Goal: Information Seeking & Learning: Learn about a topic

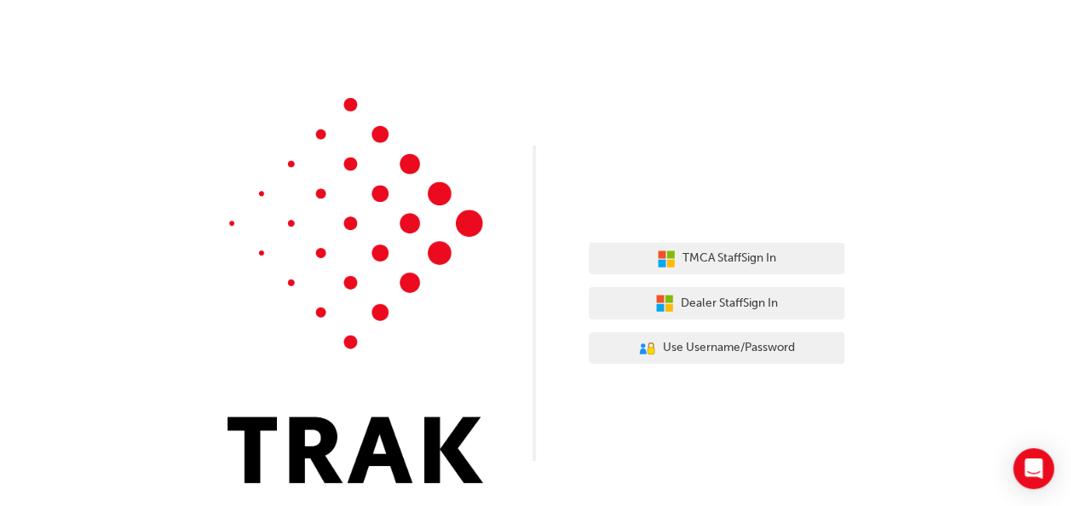
scroll to position [7, 0]
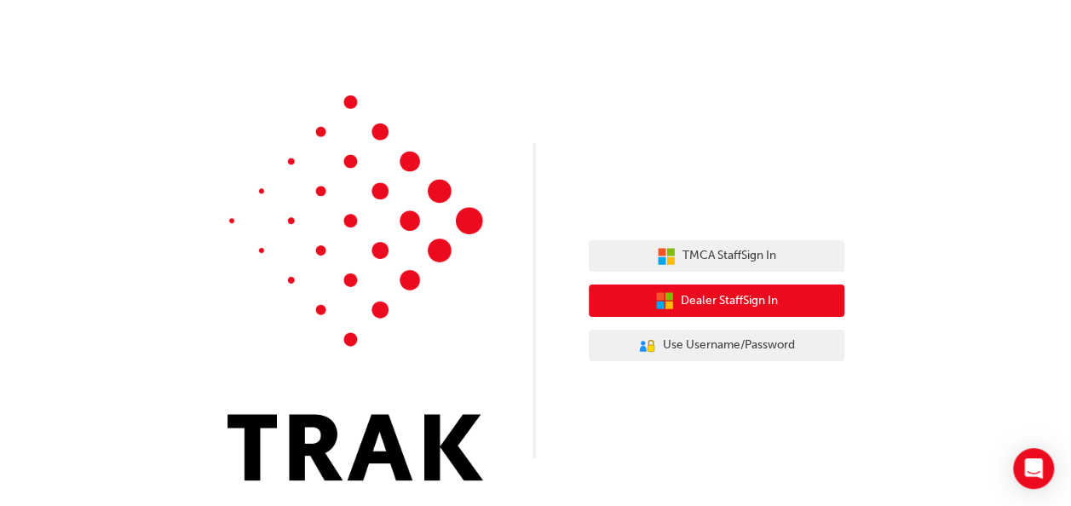
click at [660, 295] on icon "button" at bounding box center [660, 296] width 8 height 8
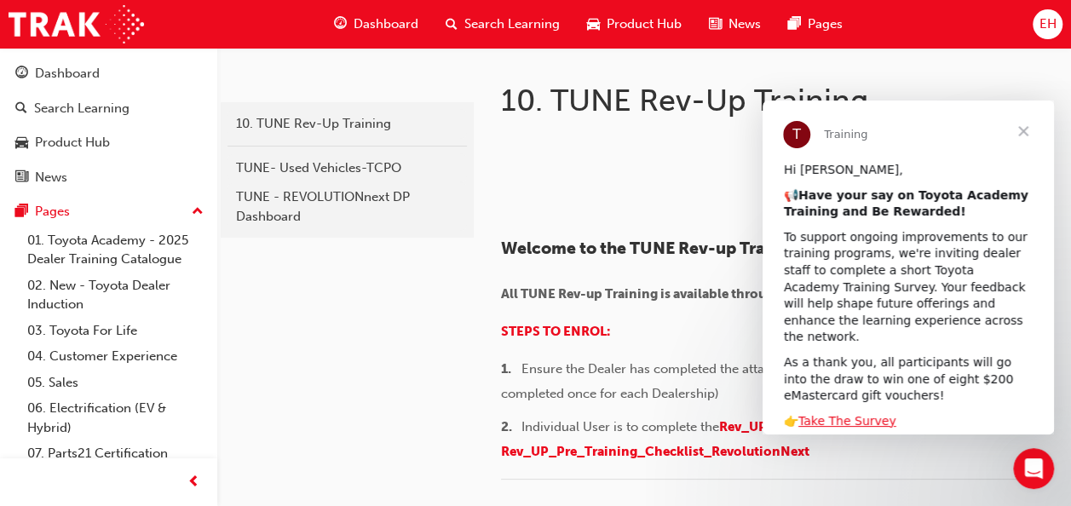
click at [1017, 130] on span "Close" at bounding box center [1023, 131] width 61 height 61
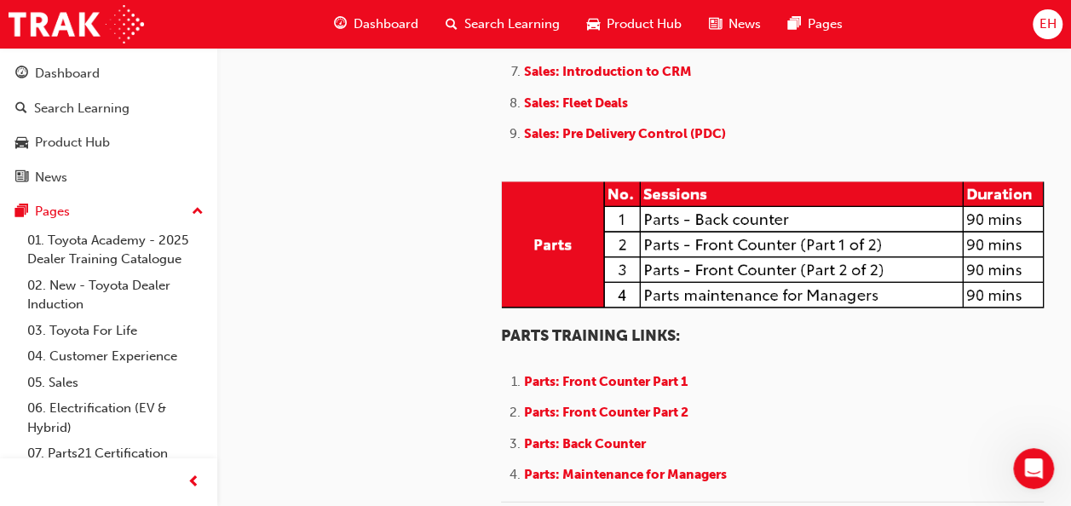
scroll to position [1875, 0]
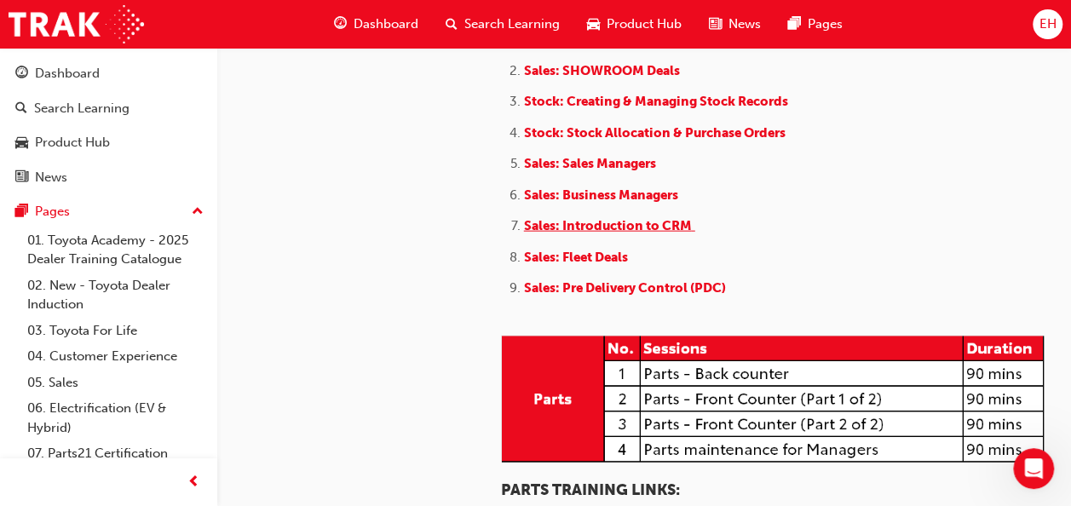
click at [579, 234] on span "Sales: Introduction to CRM" at bounding box center [608, 225] width 168 height 15
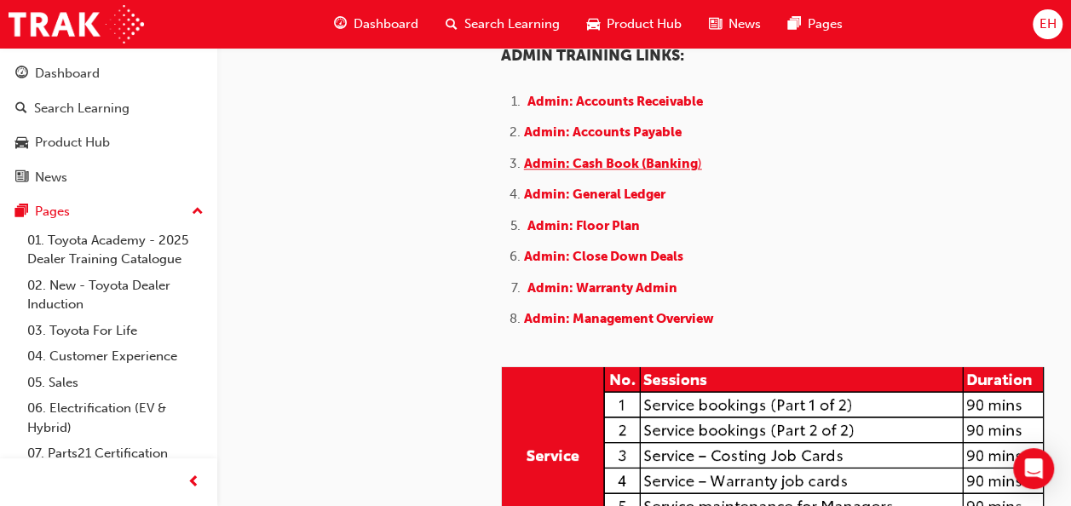
scroll to position [1023, 0]
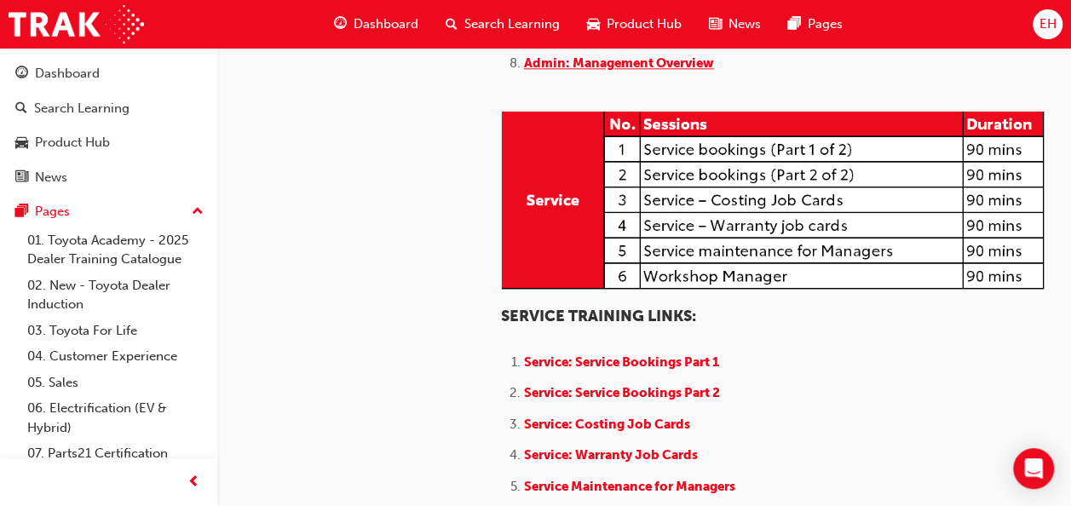
click at [579, 71] on span "Admin: Management Overview" at bounding box center [619, 62] width 190 height 15
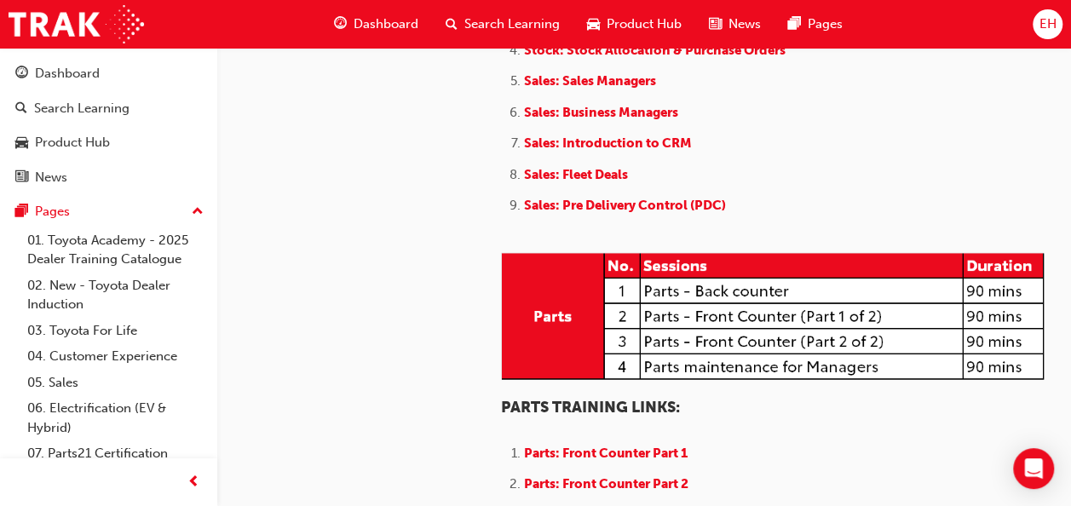
scroll to position [1960, 0]
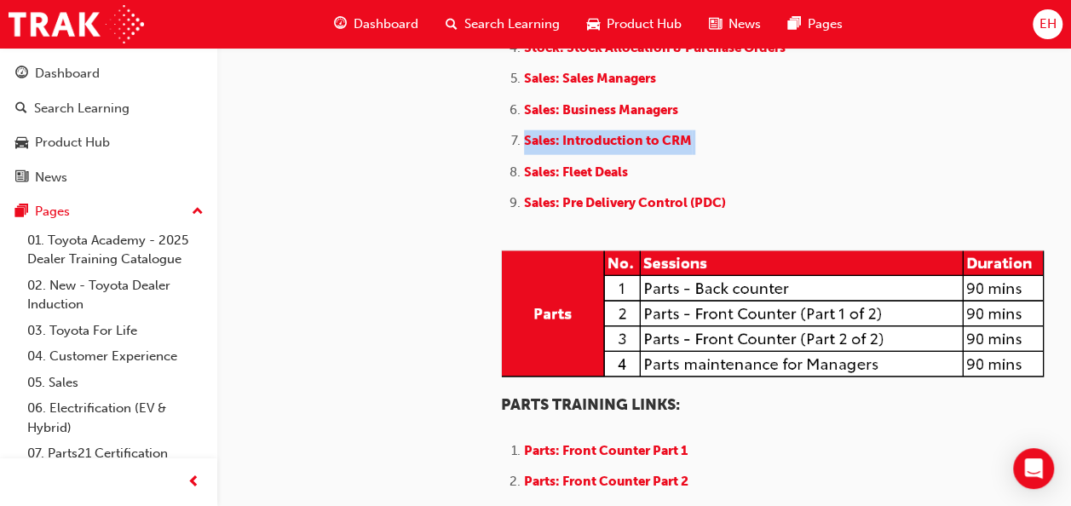
drag, startPoint x: 709, startPoint y: 317, endPoint x: 511, endPoint y: 314, distance: 197.7
click at [524, 155] on li "Sales: Introduction to CRM" at bounding box center [784, 142] width 520 height 25
copy link "Sales: Introduction to CRM"
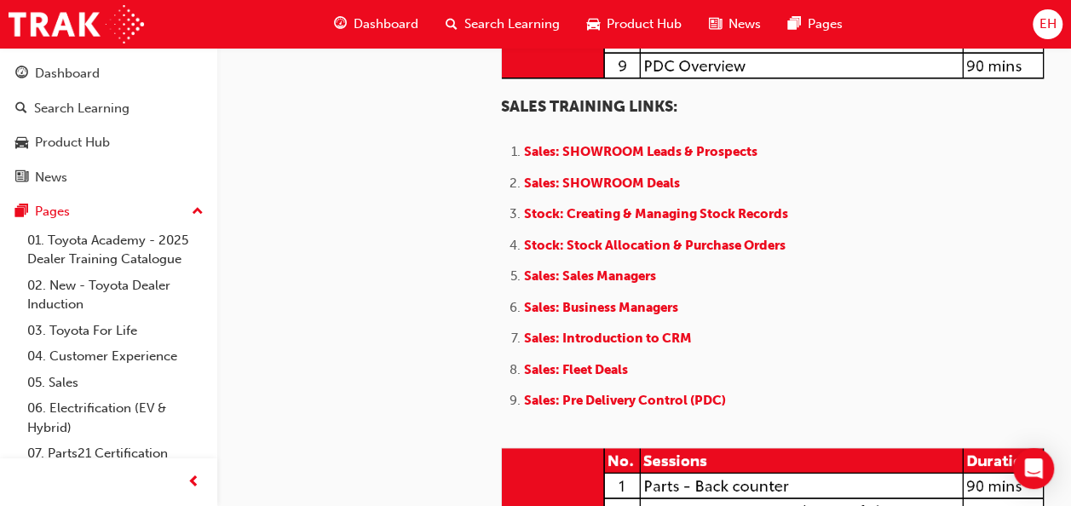
scroll to position [1790, 0]
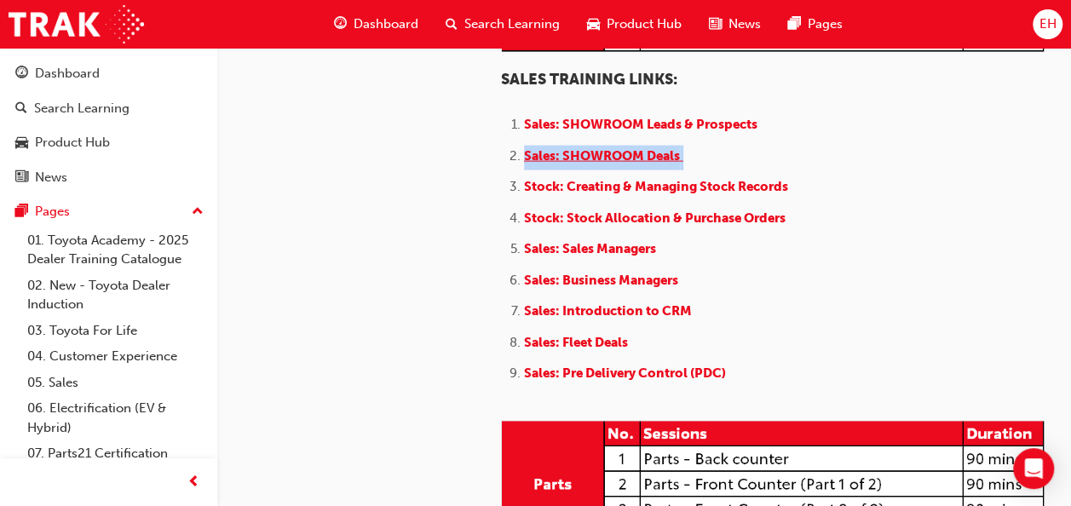
drag, startPoint x: 701, startPoint y: 332, endPoint x: 523, endPoint y: 329, distance: 177.3
click at [524, 170] on li "Sales: SHOWROOM Deals" at bounding box center [784, 158] width 520 height 25
copy link "Sales: SHOWROOM Deals"
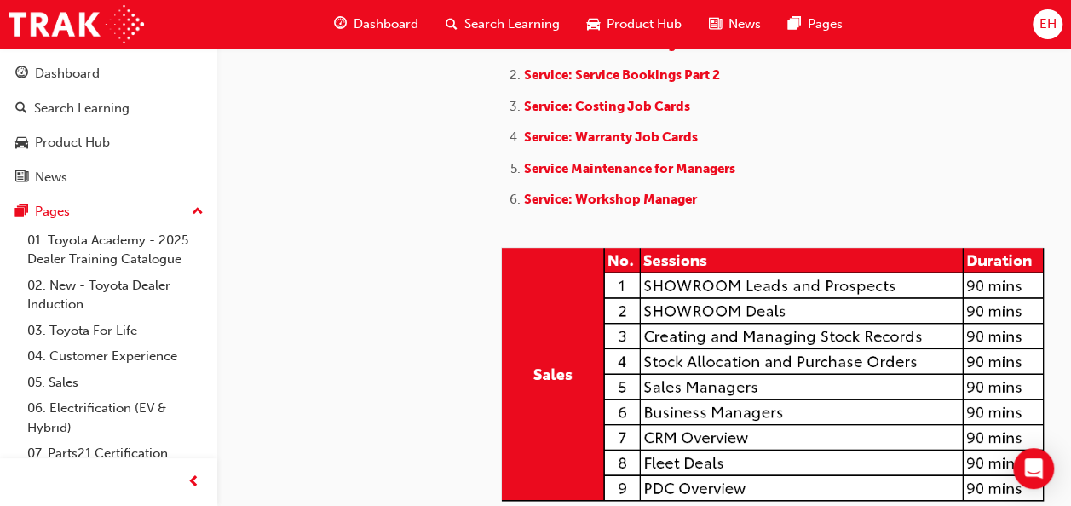
scroll to position [1278, 0]
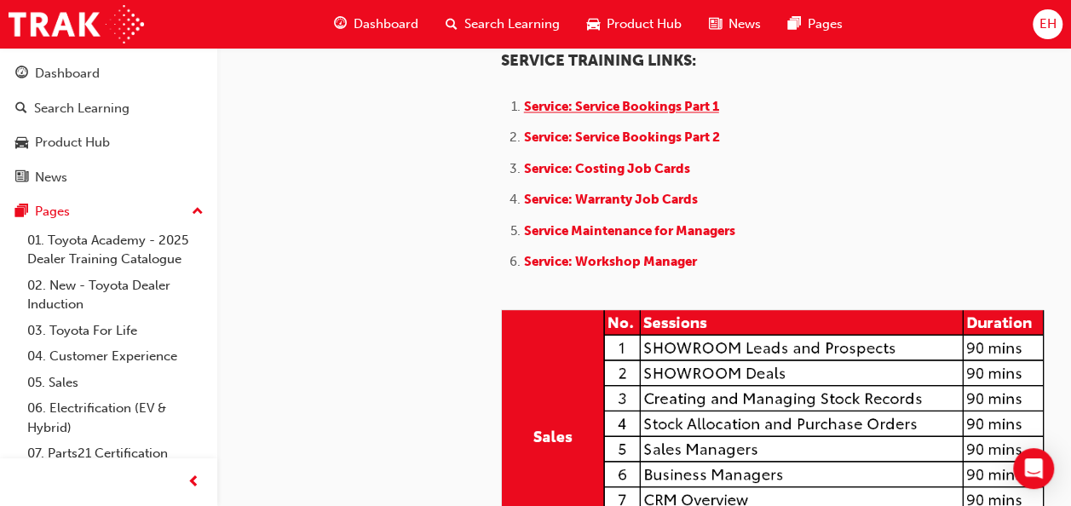
click at [661, 114] on span "Service: Service Bookings Part 1" at bounding box center [621, 106] width 195 height 15
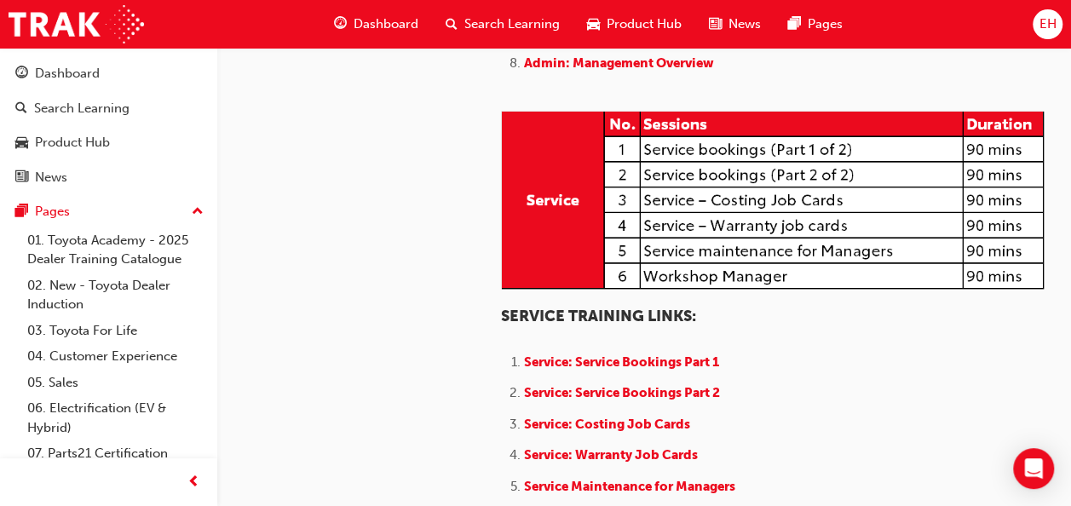
scroll to position [937, 0]
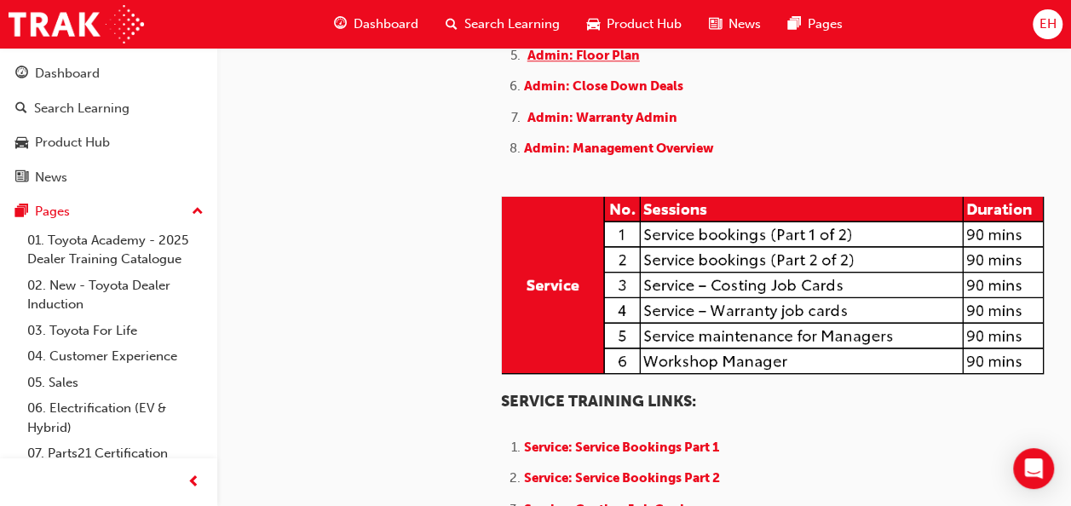
click at [594, 63] on span "Admin: Floor Plan" at bounding box center [584, 55] width 112 height 15
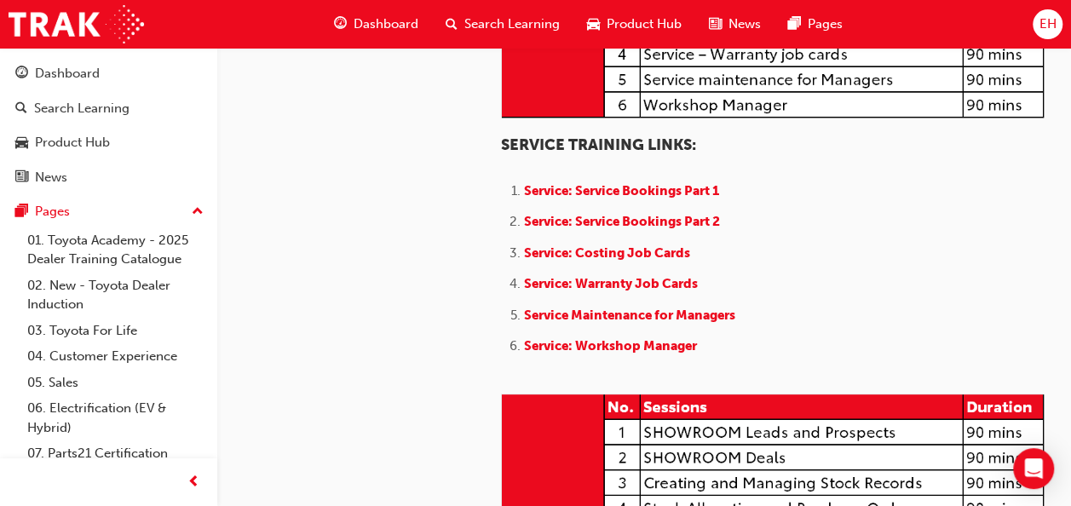
scroll to position [1278, 0]
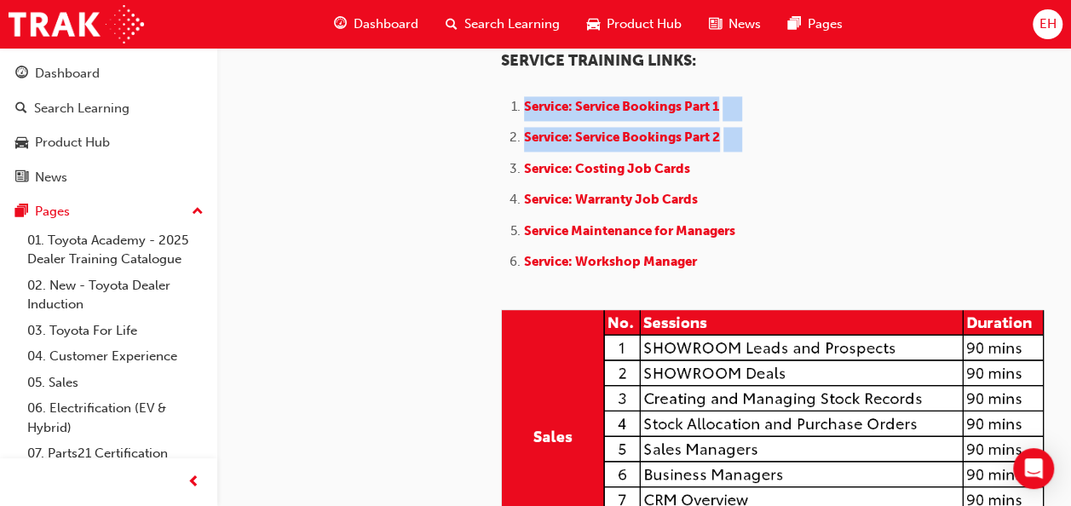
drag, startPoint x: 752, startPoint y: 318, endPoint x: 521, endPoint y: 285, distance: 233.3
click at [521, 277] on ol "Service: Service Bookings Part 1 Service: Service Bookings Part 2 Service: Cost…" at bounding box center [772, 186] width 543 height 181
copy ol "Service: Service Bookings Part 1 Service: Service Bookings Part 2"
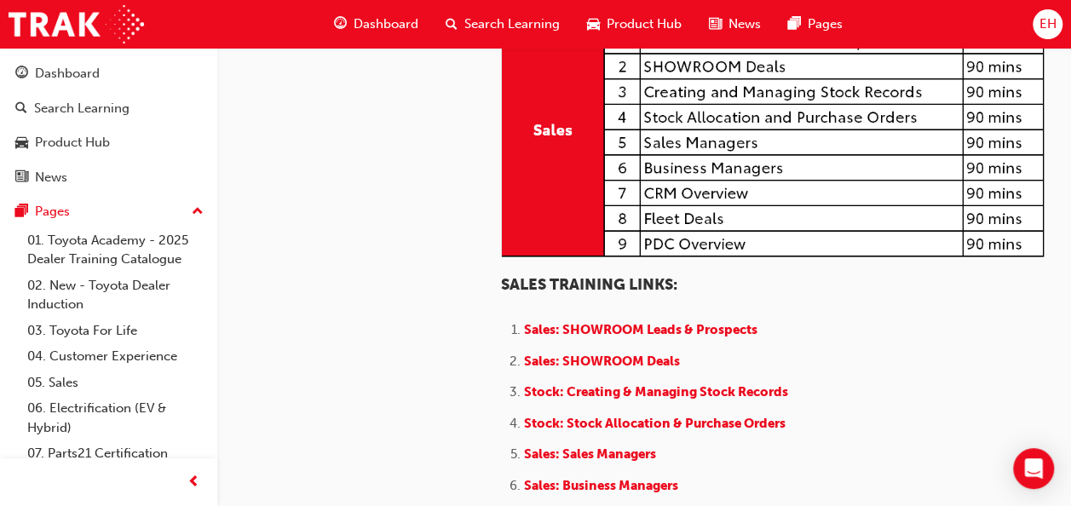
scroll to position [1790, 0]
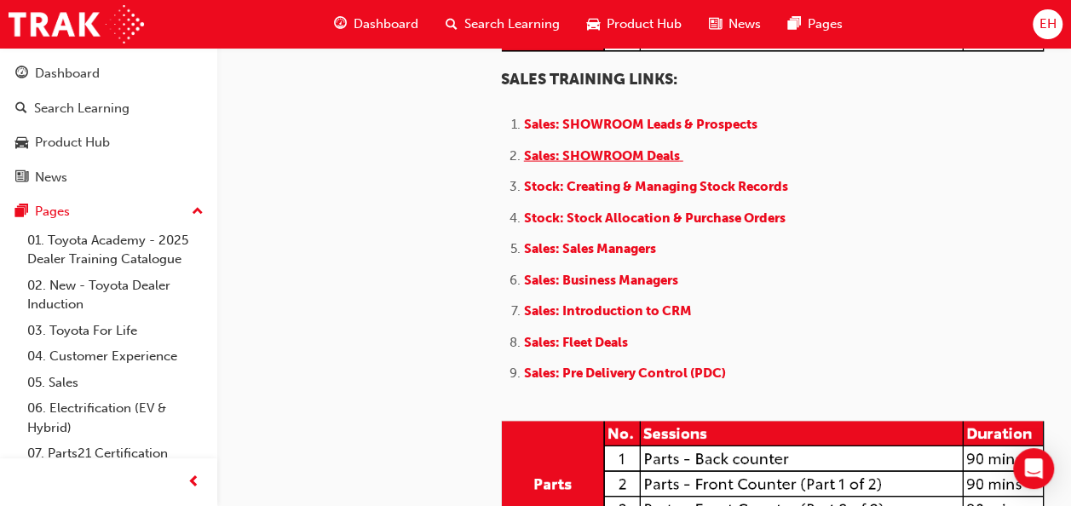
click at [573, 164] on span "Sales: SHOWROOM Deals" at bounding box center [602, 155] width 156 height 15
